Goal: Information Seeking & Learning: Learn about a topic

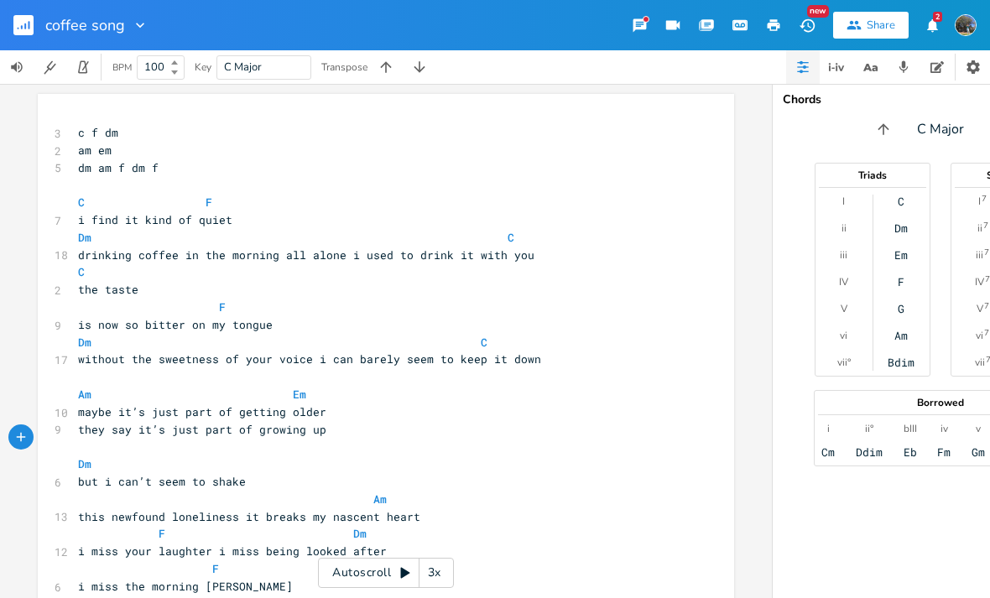
scroll to position [97, 0]
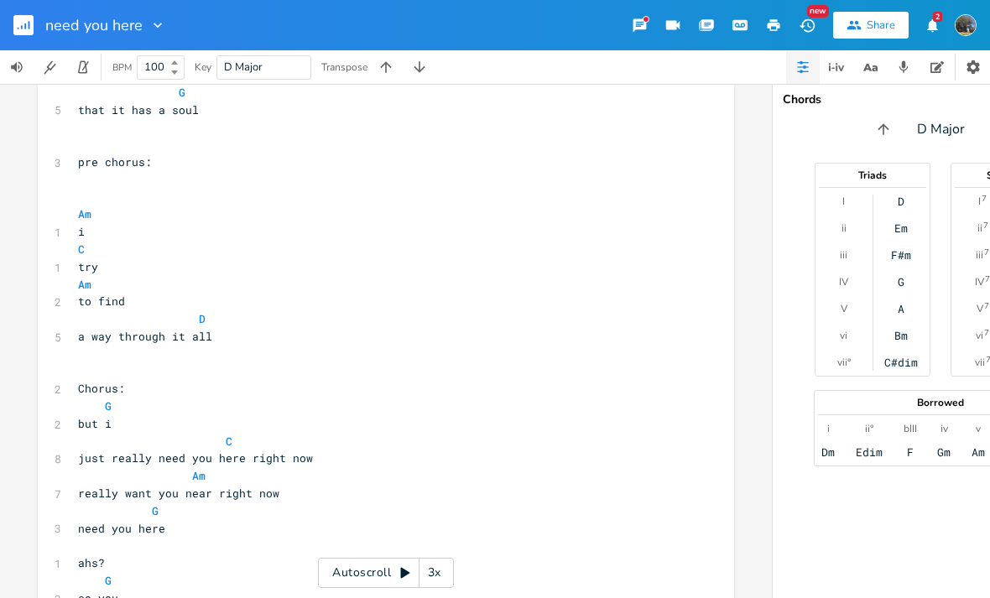
scroll to position [306, 0]
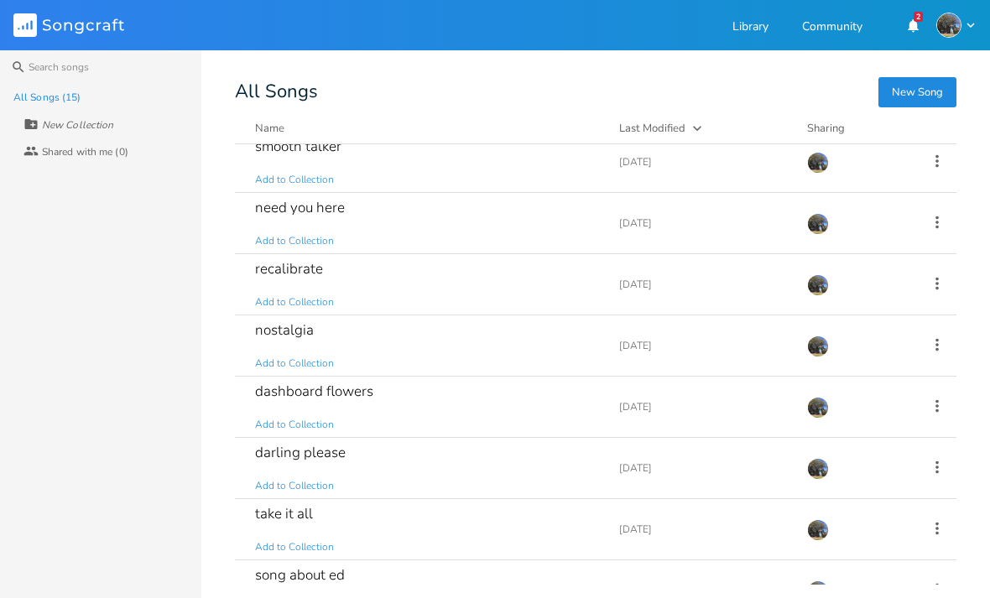
scroll to position [76, 0]
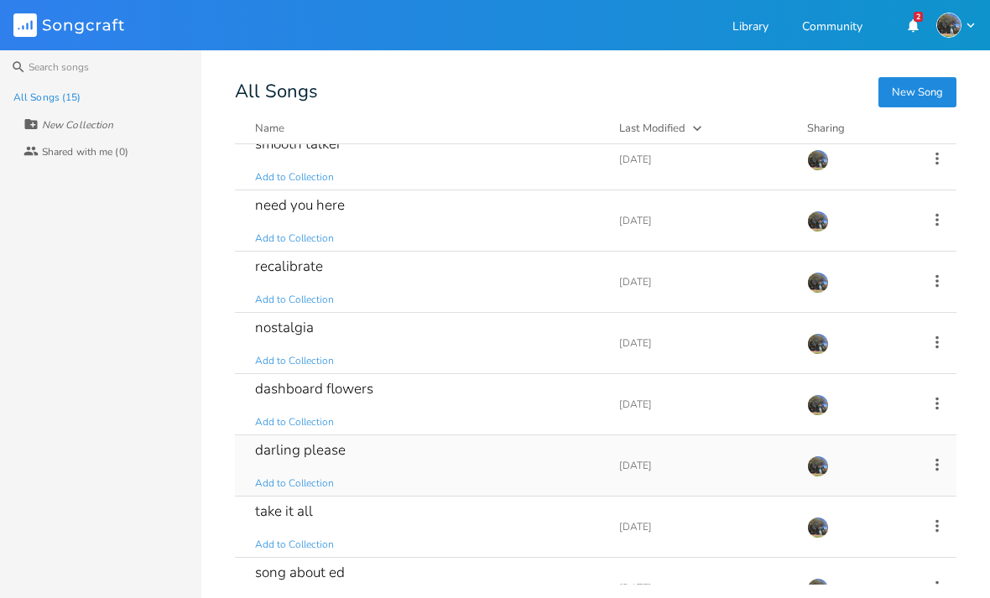
click at [295, 456] on div "darling please" at bounding box center [300, 450] width 91 height 14
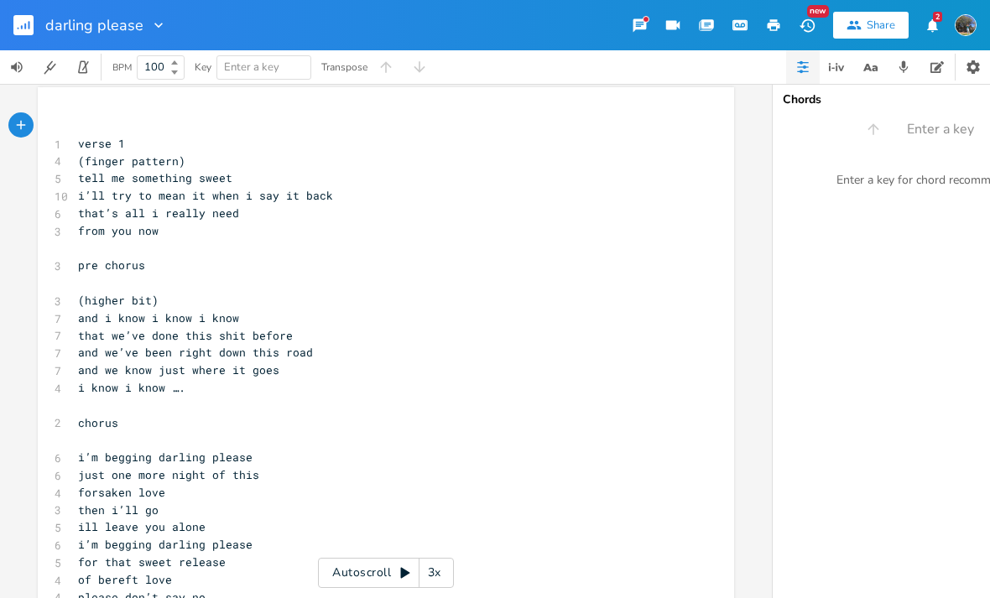
scroll to position [49, 0]
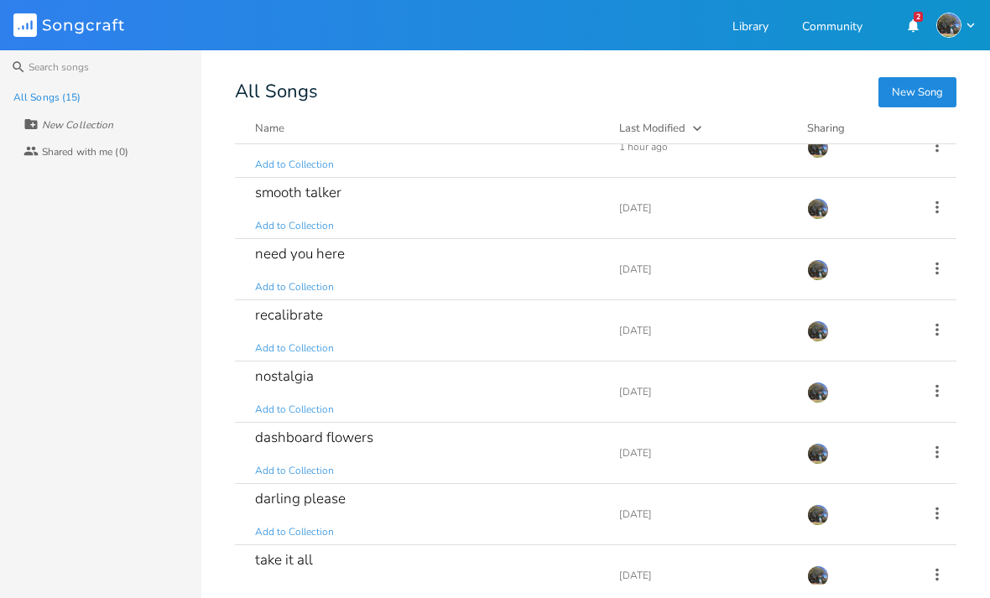
scroll to position [24, 0]
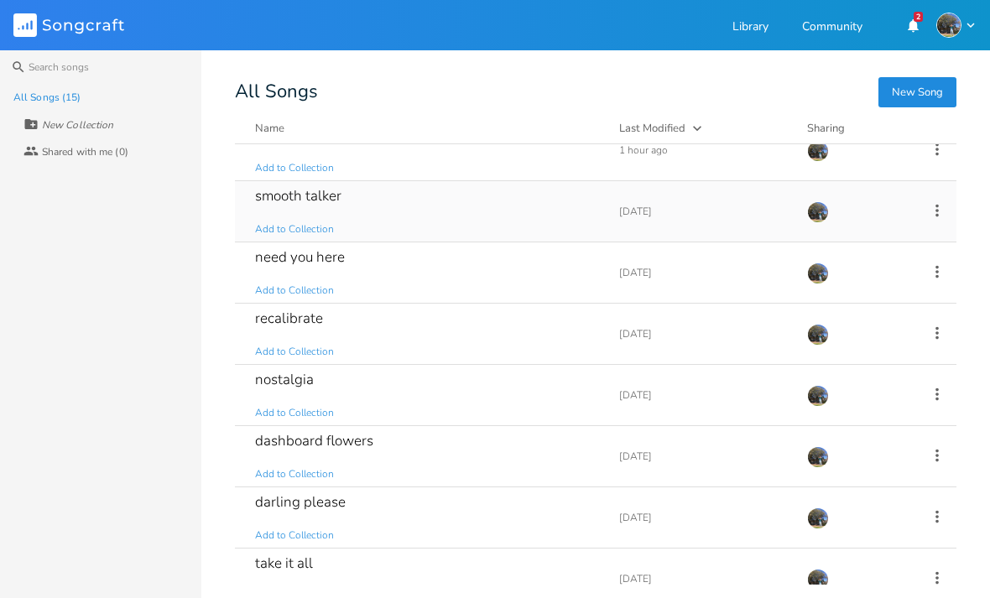
click at [798, 241] on div "smooth talker Add to Collection Add Demo 3 days ago" at bounding box center [595, 211] width 721 height 61
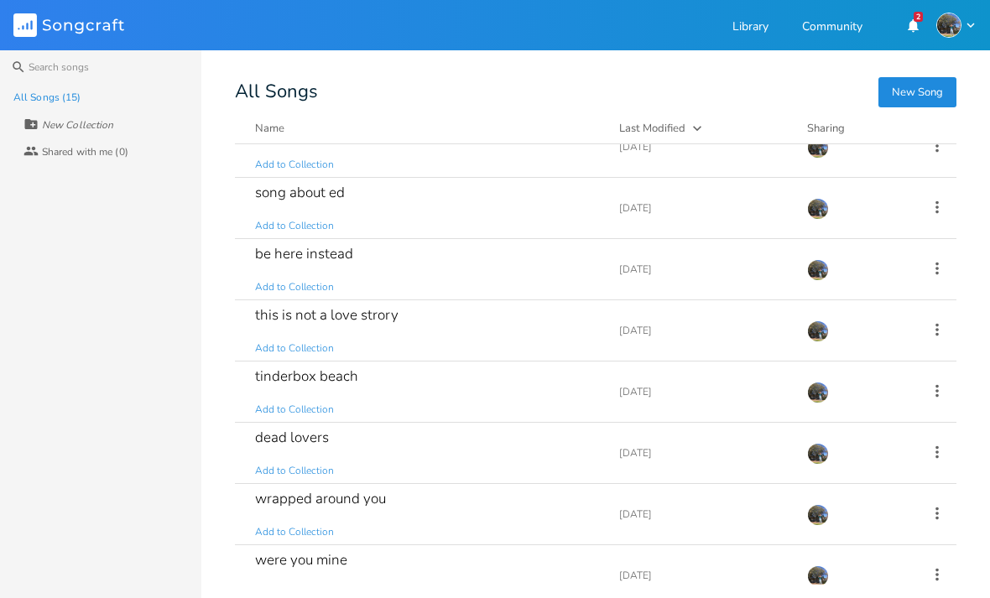
scroll to position [464, 0]
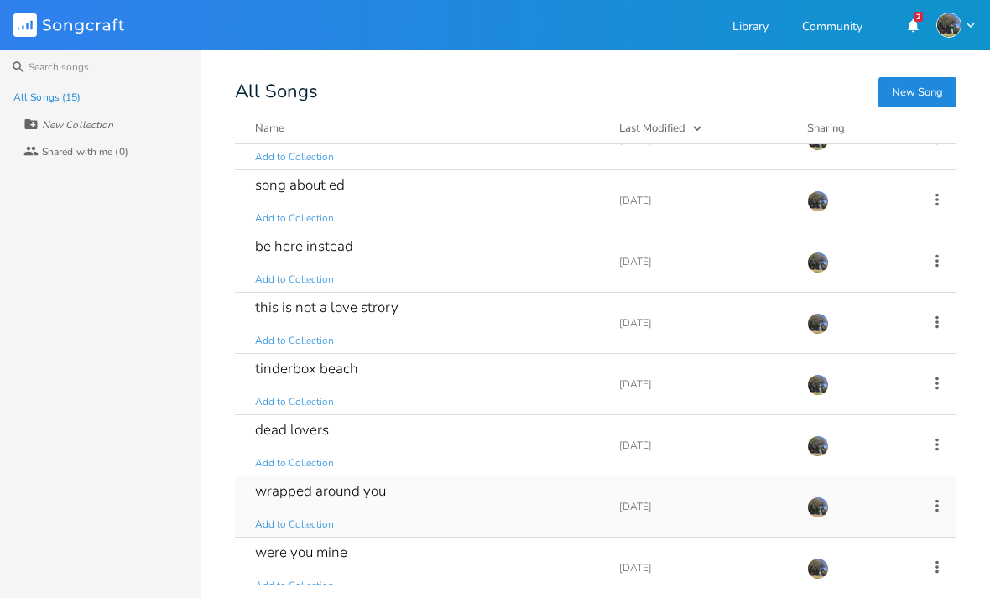
click at [325, 484] on div "wrapped around you" at bounding box center [320, 491] width 131 height 14
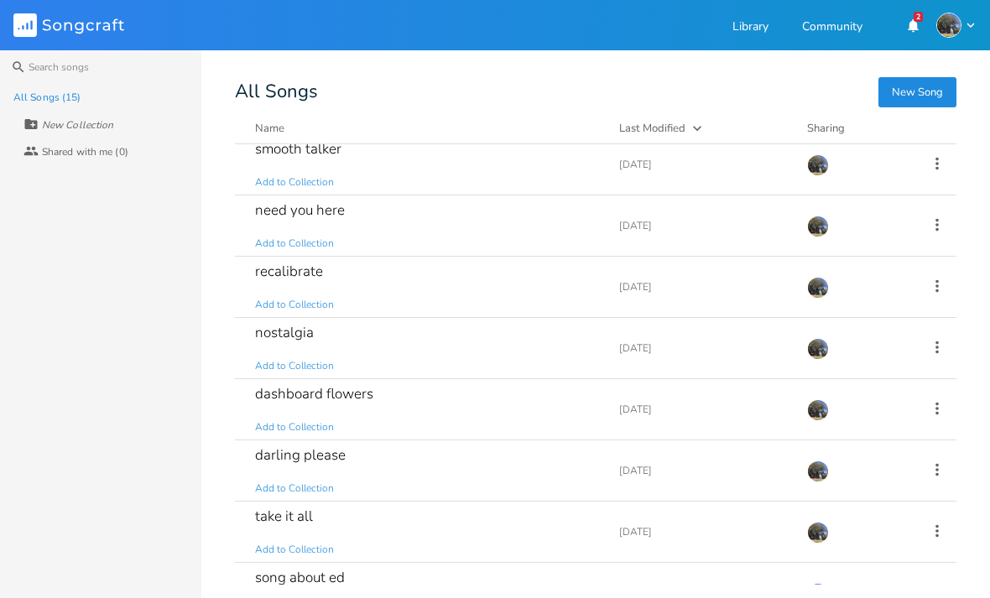
scroll to position [70, 0]
click at [277, 276] on div "recalibrate" at bounding box center [289, 272] width 68 height 14
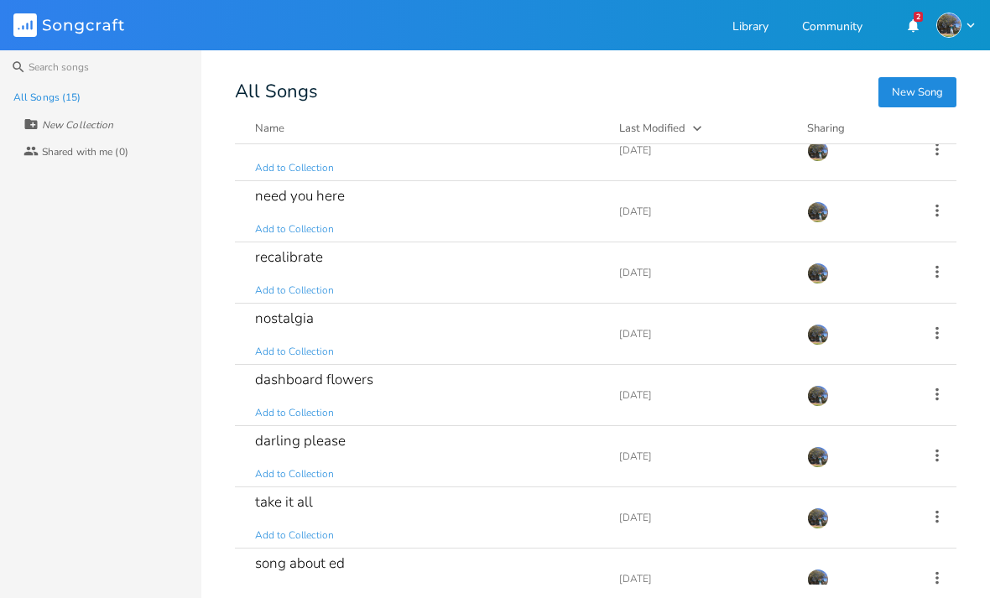
scroll to position [99, 0]
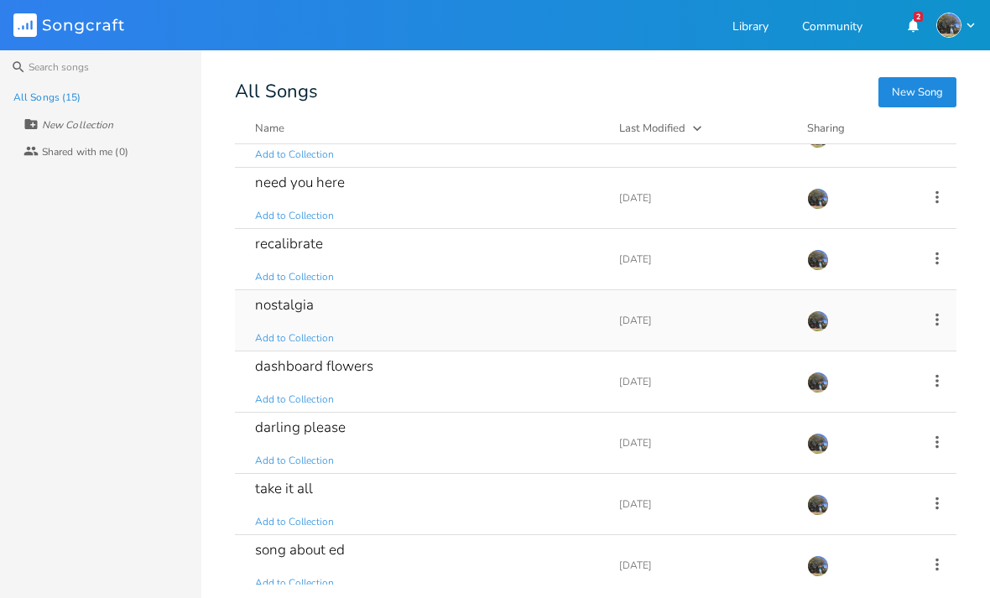
click at [449, 308] on div "nostalgia Add to Collection" at bounding box center [427, 320] width 344 height 60
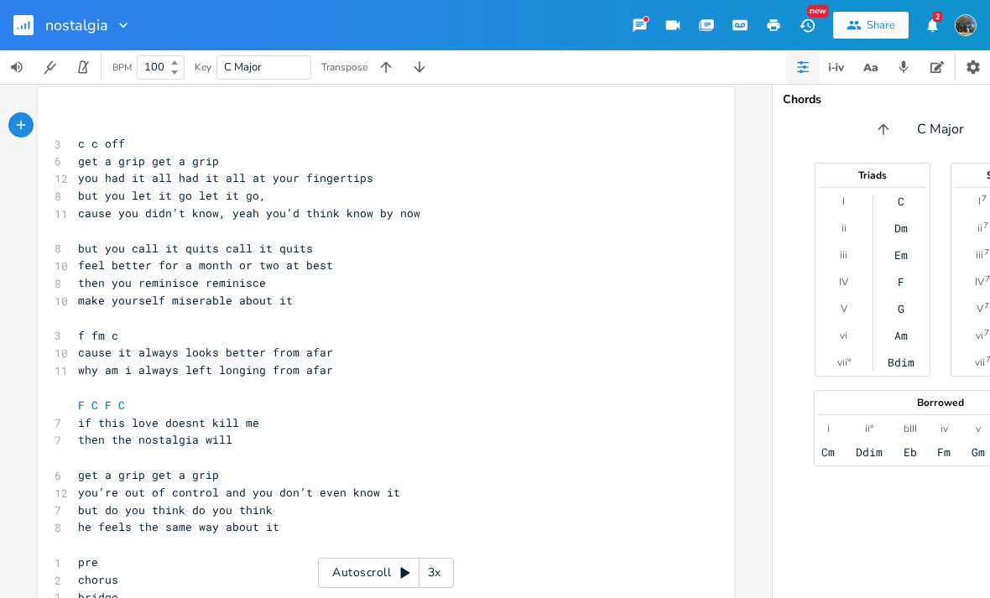
scroll to position [3, 0]
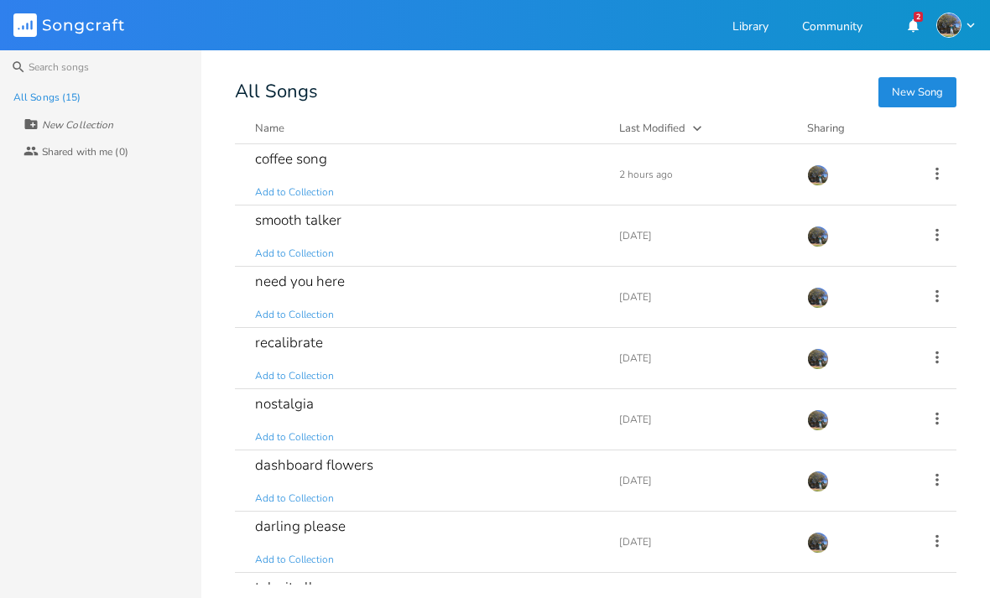
scroll to position [44, 0]
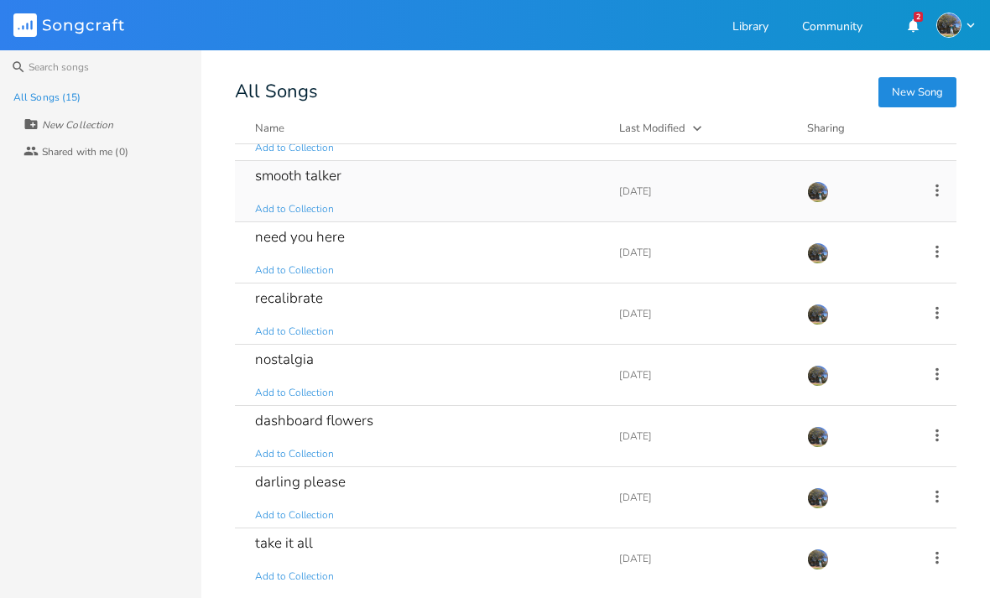
click at [338, 174] on div "smooth talker" at bounding box center [298, 176] width 86 height 14
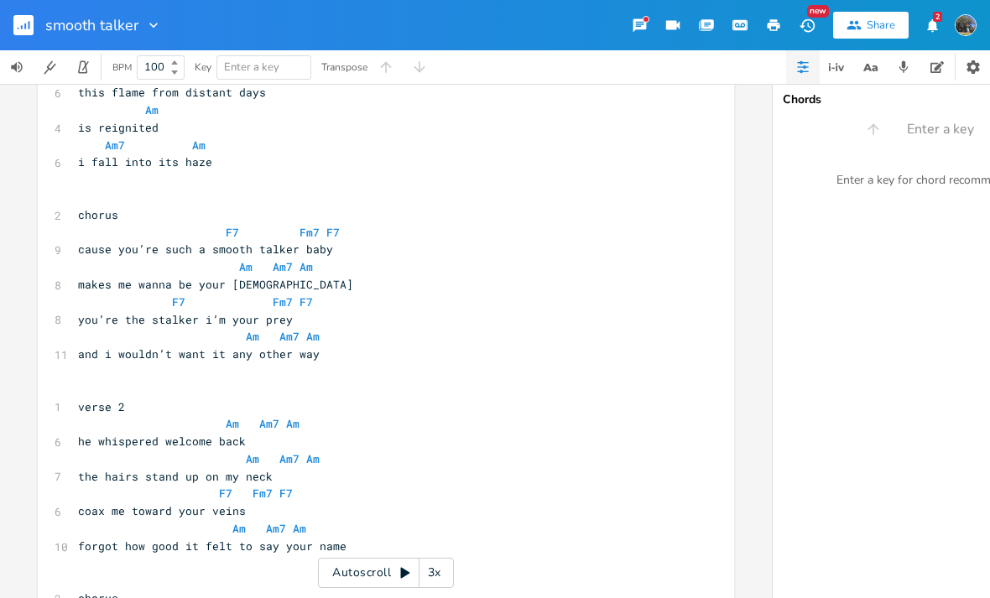
scroll to position [289, 0]
